Goal: Task Accomplishment & Management: Complete application form

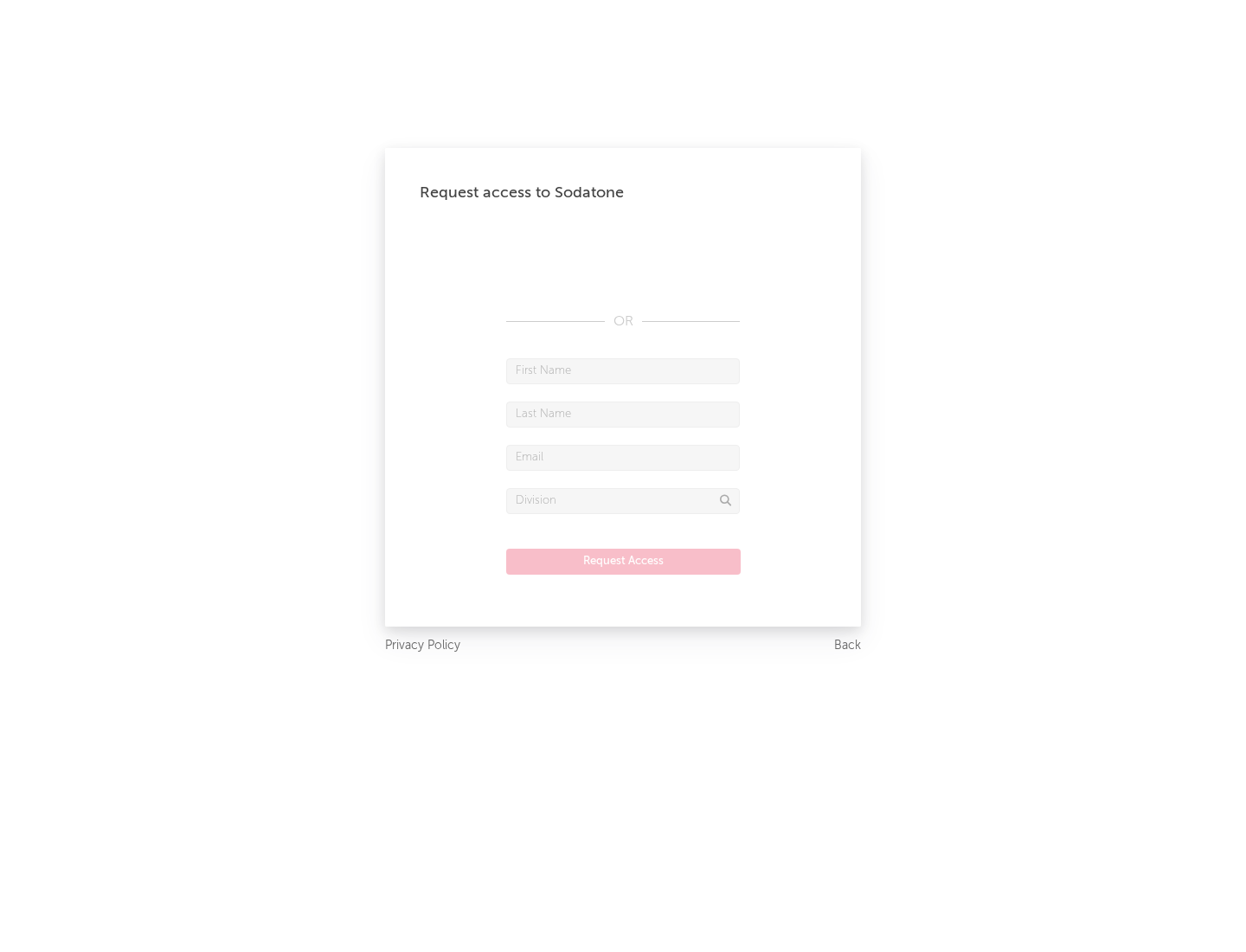
click at [623, 370] on input "text" at bounding box center [623, 371] width 234 height 26
type input "[PERSON_NAME]"
click at [623, 413] on input "text" at bounding box center [623, 414] width 234 height 26
type input "[PERSON_NAME]"
click at [623, 457] on input "text" at bounding box center [623, 458] width 234 height 26
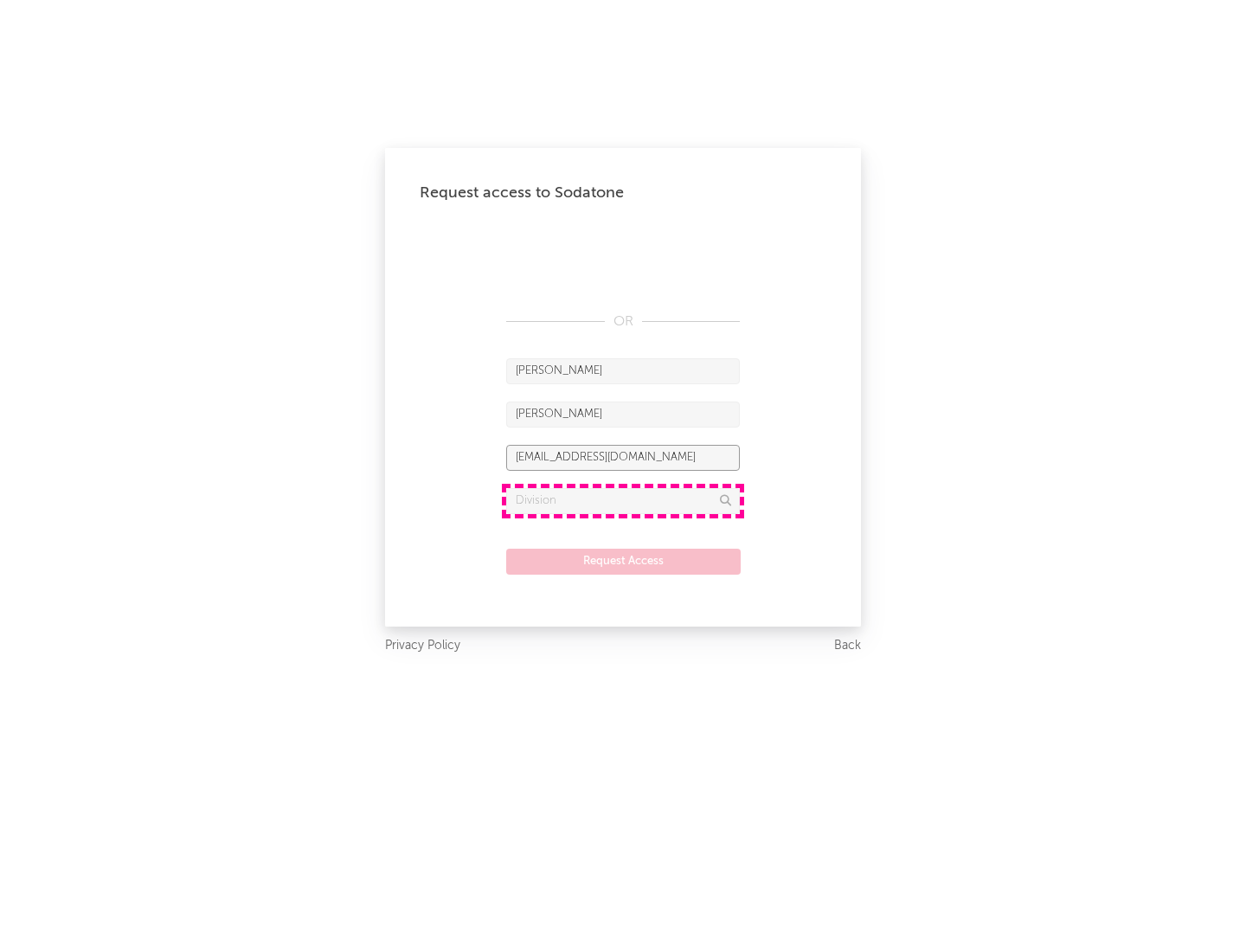
type input "[EMAIL_ADDRESS][DOMAIN_NAME]"
click at [623, 500] on input "text" at bounding box center [623, 501] width 234 height 26
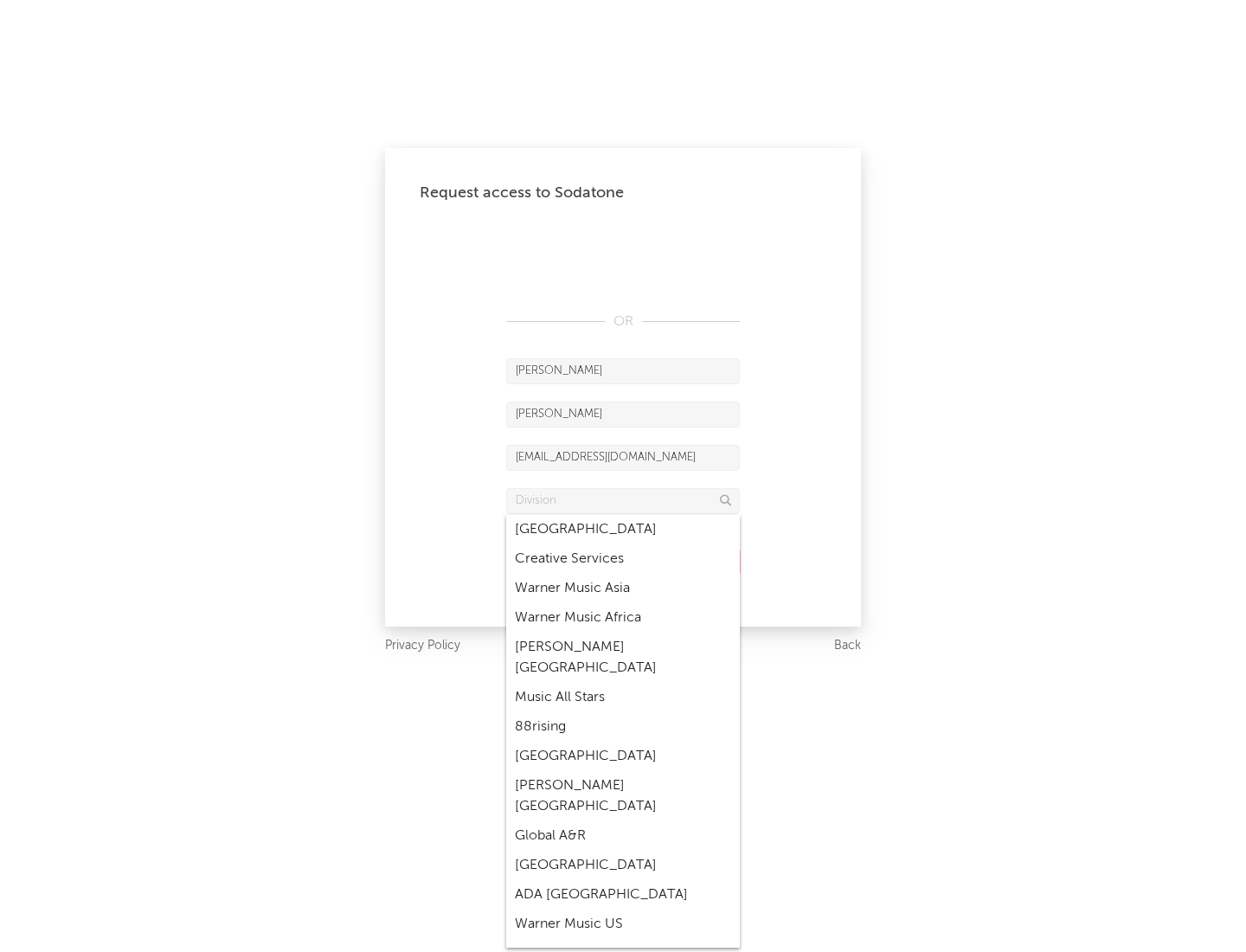
click at [623, 683] on div "Music All Stars" at bounding box center [623, 698] width 234 height 30
type input "Music All Stars"
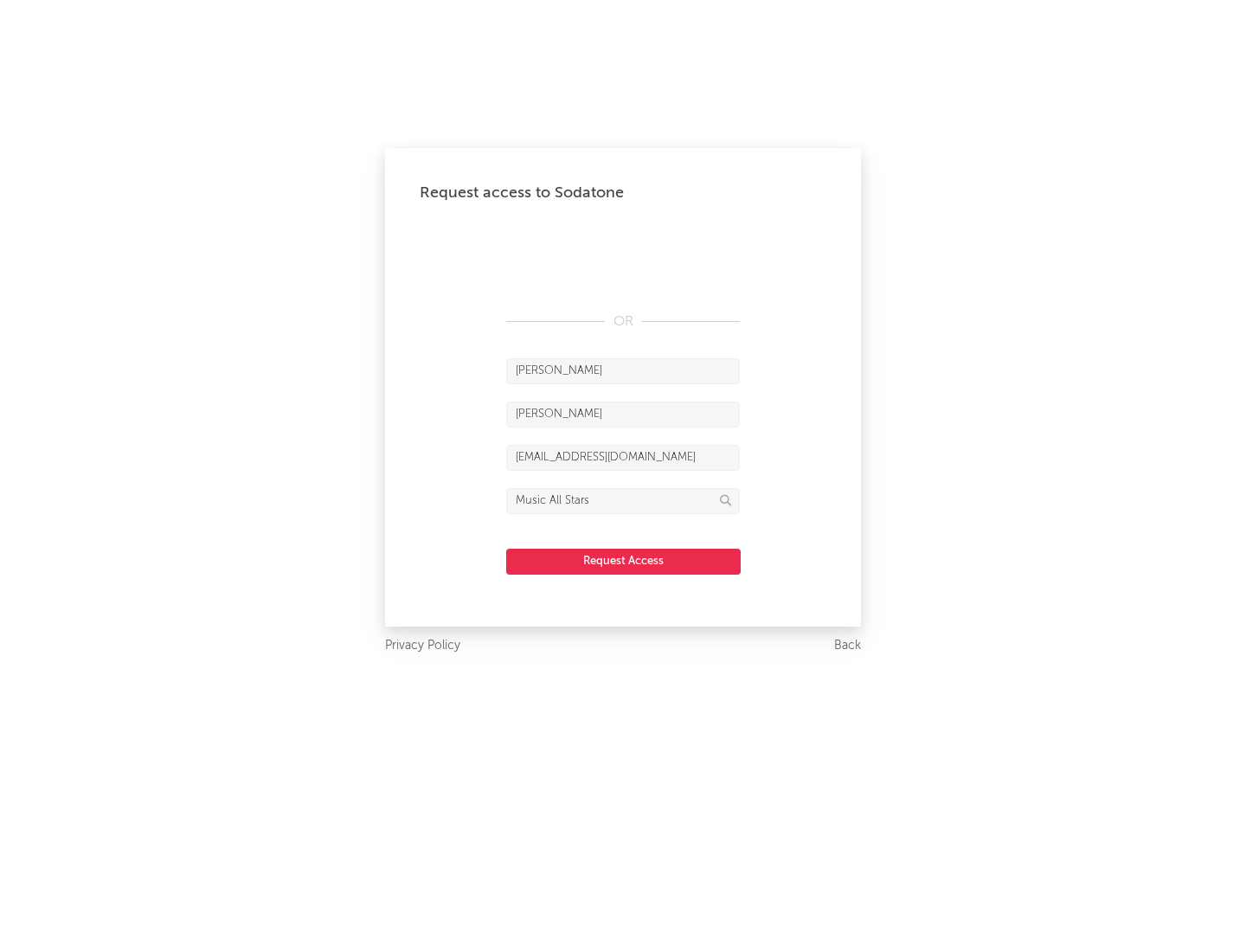
click at [623, 560] on button "Request Access" at bounding box center [623, 561] width 234 height 26
